Goal: Browse casually

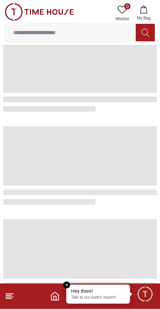
scroll to position [73, 0]
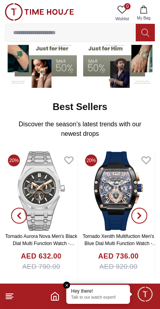
click at [70, 285] on link "Check all items" at bounding box center [80, 290] width 64 height 11
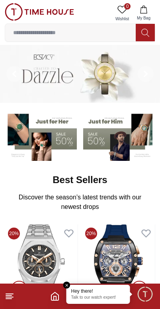
click at [69, 282] on img at bounding box center [41, 265] width 73 height 80
click at [68, 285] on em "Close tooltip" at bounding box center [66, 285] width 7 height 7
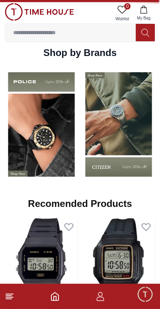
scroll to position [607, 0]
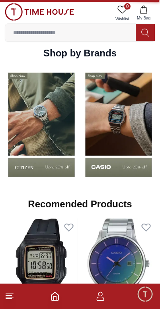
click at [148, 34] on icon at bounding box center [145, 32] width 8 height 9
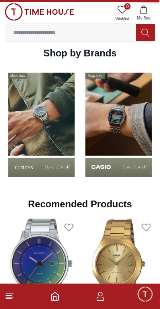
click at [124, 168] on img at bounding box center [118, 125] width 73 height 115
click at [130, 160] on img at bounding box center [118, 125] width 73 height 115
click at [123, 153] on img at bounding box center [118, 125] width 73 height 115
click at [123, 154] on img at bounding box center [118, 125] width 73 height 115
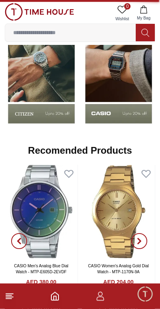
scroll to position [662, 0]
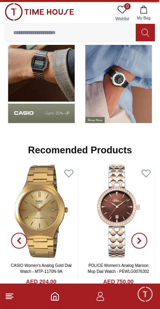
click at [68, 128] on img at bounding box center [41, 71] width 73 height 115
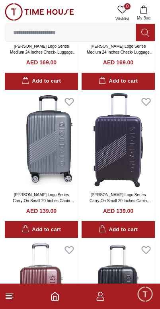
scroll to position [881, 0]
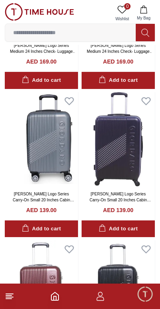
click at [58, 298] on icon "Home" at bounding box center [54, 297] width 7 height 8
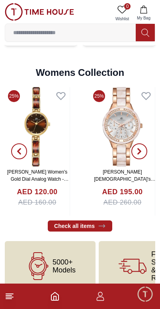
scroll to position [1745, 0]
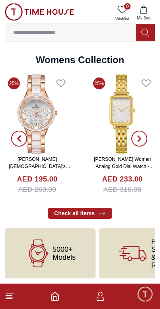
click at [8, 301] on icon at bounding box center [10, 297] width 10 height 10
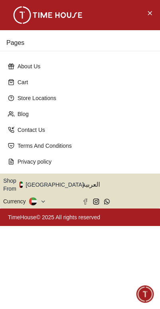
click at [150, 12] on icon "Close Menu" at bounding box center [149, 13] width 6 height 10
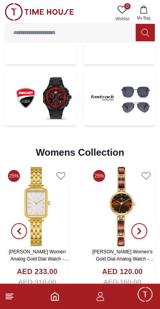
scroll to position [1652, 0]
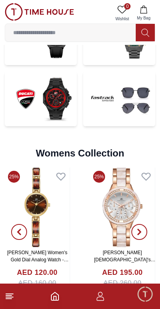
click at [58, 298] on icon "Home" at bounding box center [54, 297] width 7 height 8
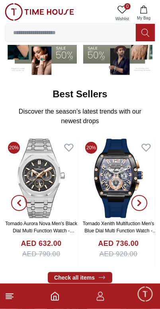
scroll to position [88, 0]
